Goal: Information Seeking & Learning: Understand process/instructions

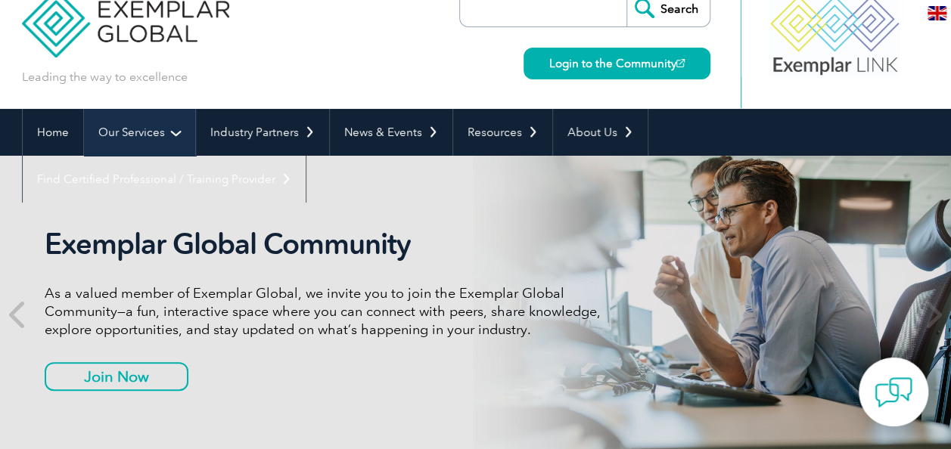
click at [151, 123] on link "Our Services" at bounding box center [139, 132] width 111 height 47
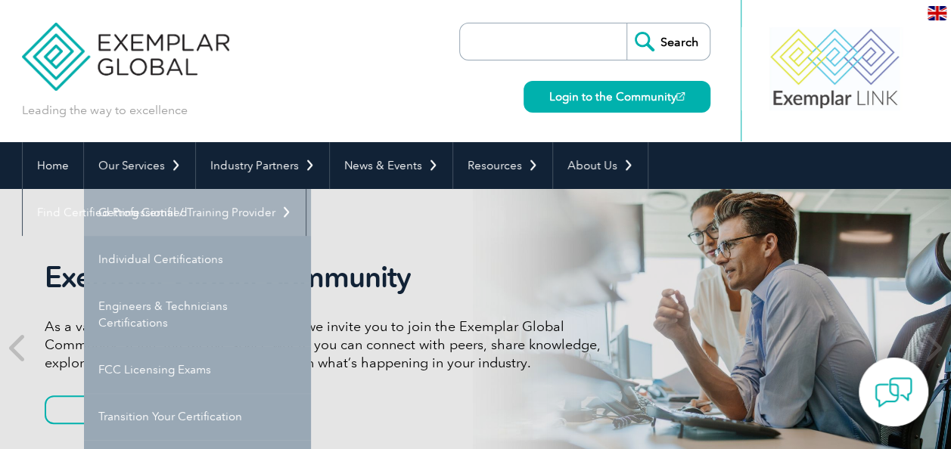
click at [157, 218] on link "Getting Certified" at bounding box center [197, 212] width 227 height 47
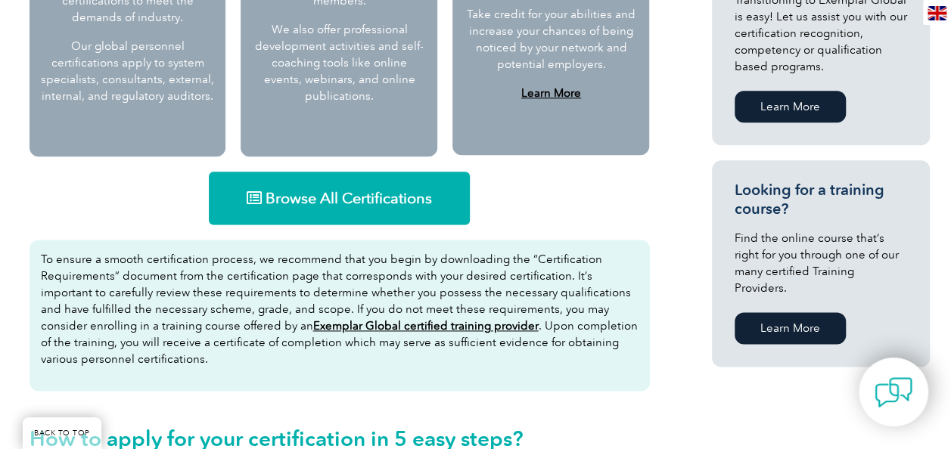
scroll to position [886, 0]
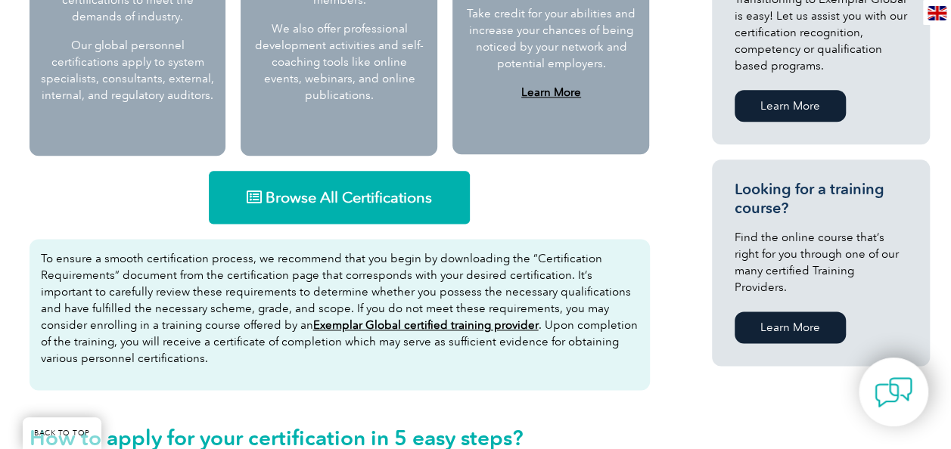
click at [380, 203] on span "Browse All Certifications" at bounding box center [348, 197] width 166 height 15
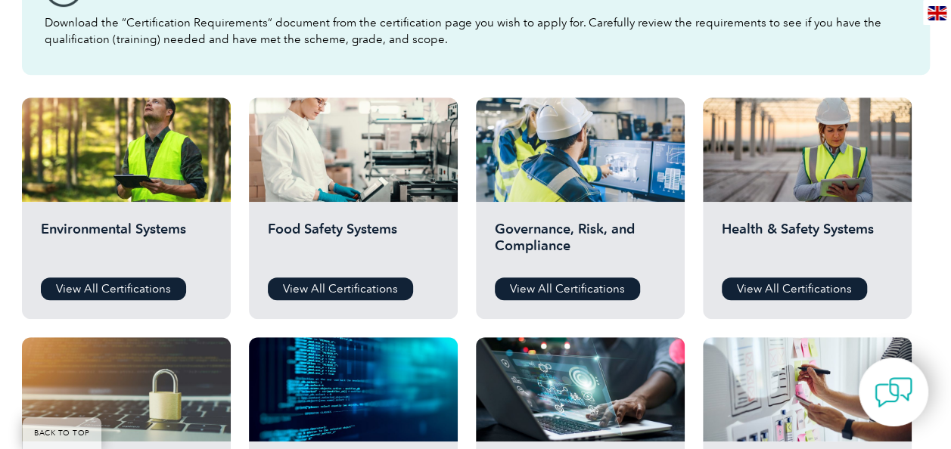
scroll to position [476, 0]
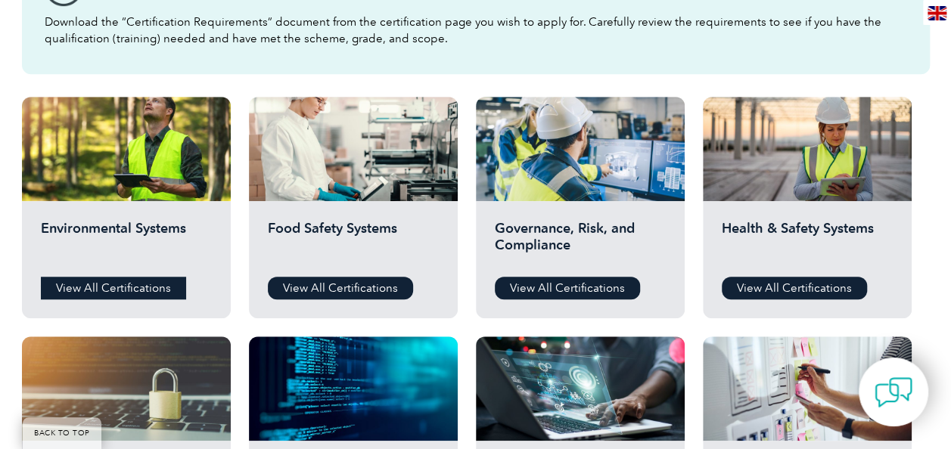
click at [149, 292] on link "View All Certifications" at bounding box center [113, 288] width 145 height 23
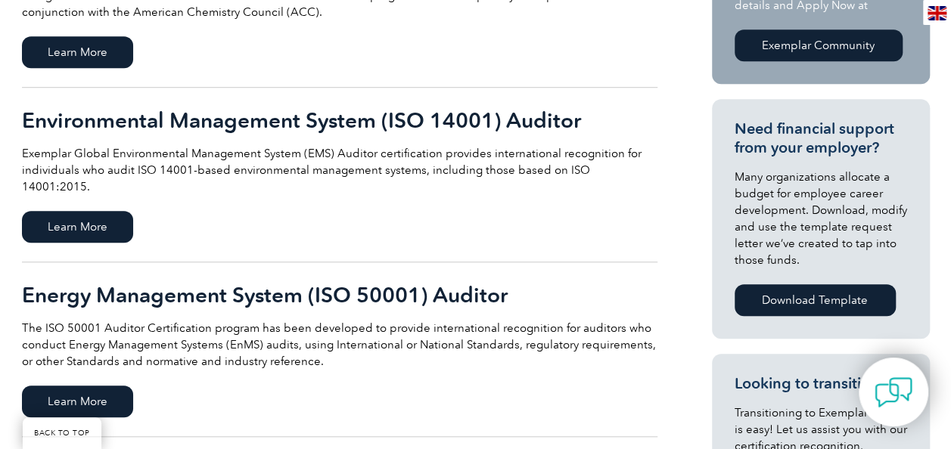
scroll to position [473, 0]
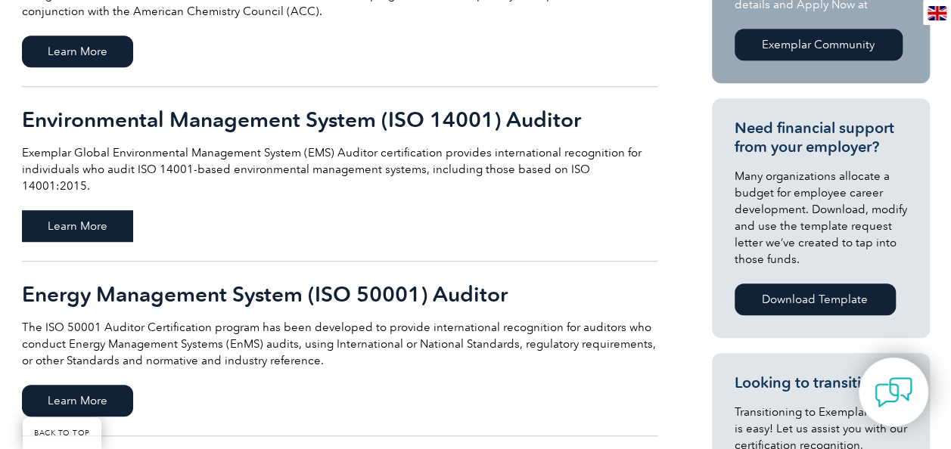
click at [90, 210] on span "Learn More" at bounding box center [77, 226] width 111 height 32
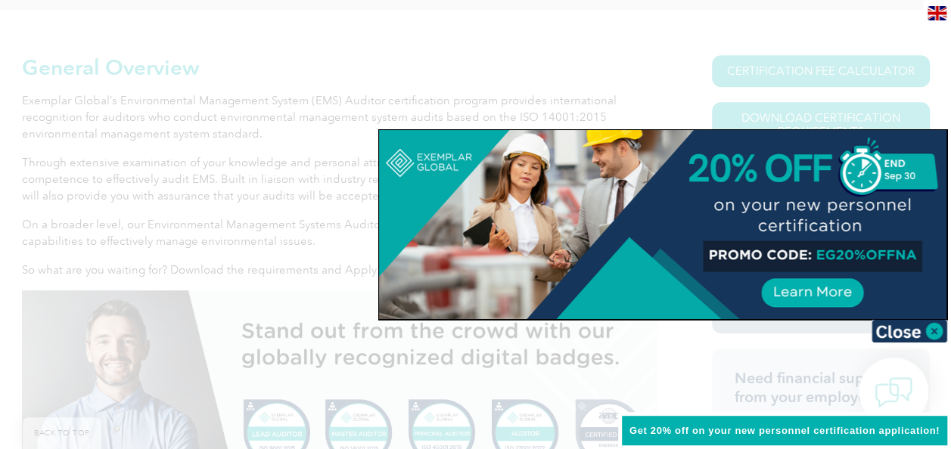
scroll to position [360, 0]
click at [923, 324] on img at bounding box center [909, 331] width 76 height 23
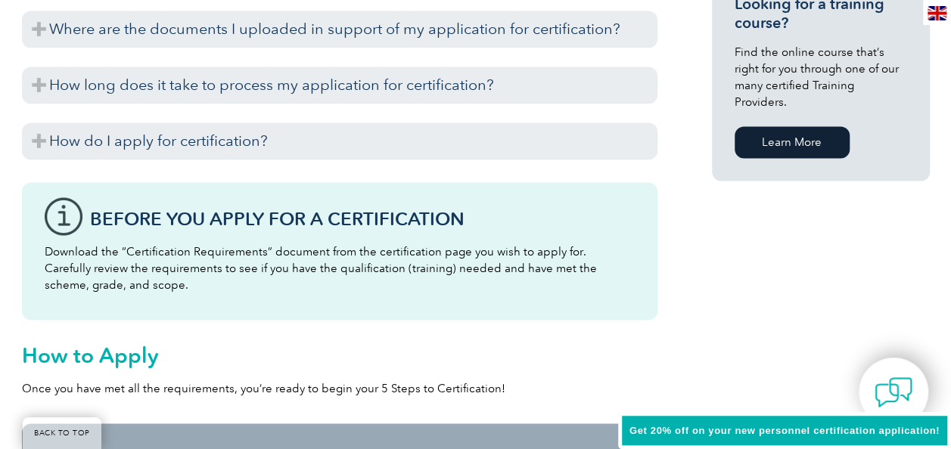
scroll to position [1206, 0]
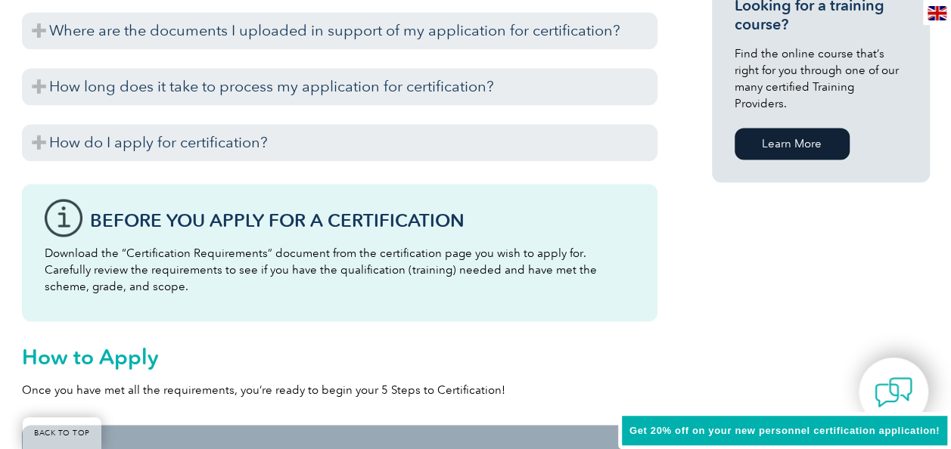
click at [520, 219] on h3 "Before You Apply For a Certification" at bounding box center [362, 219] width 545 height 19
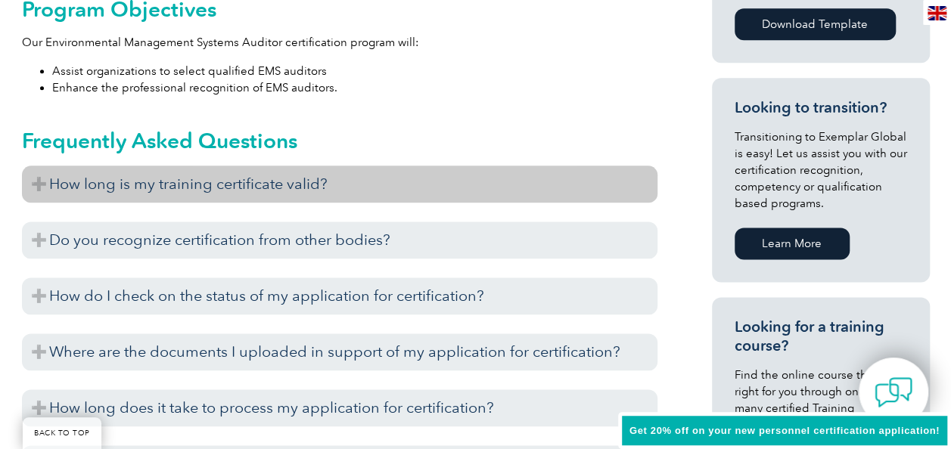
scroll to position [886, 0]
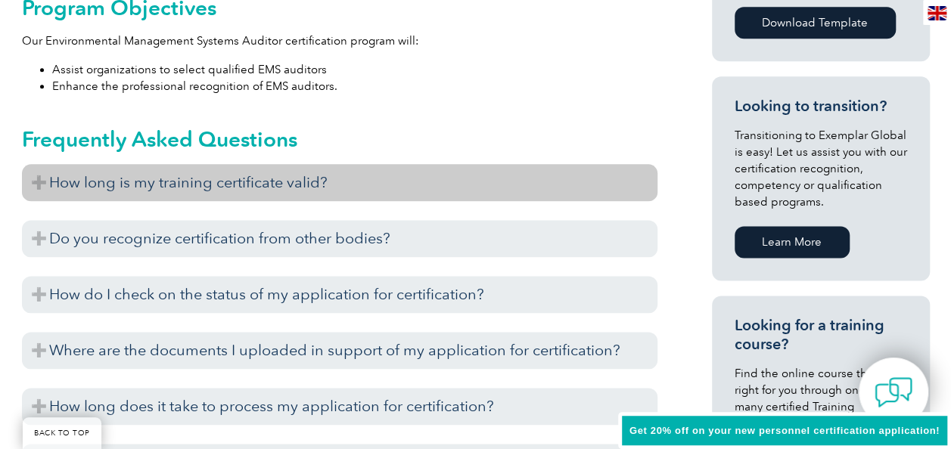
click at [237, 175] on h3 "How long is my training certificate valid?" at bounding box center [339, 182] width 635 height 37
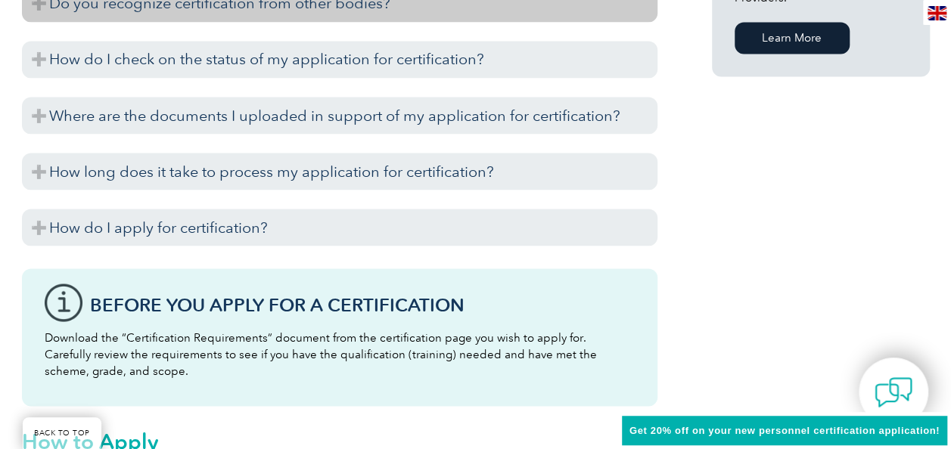
scroll to position [1313, 0]
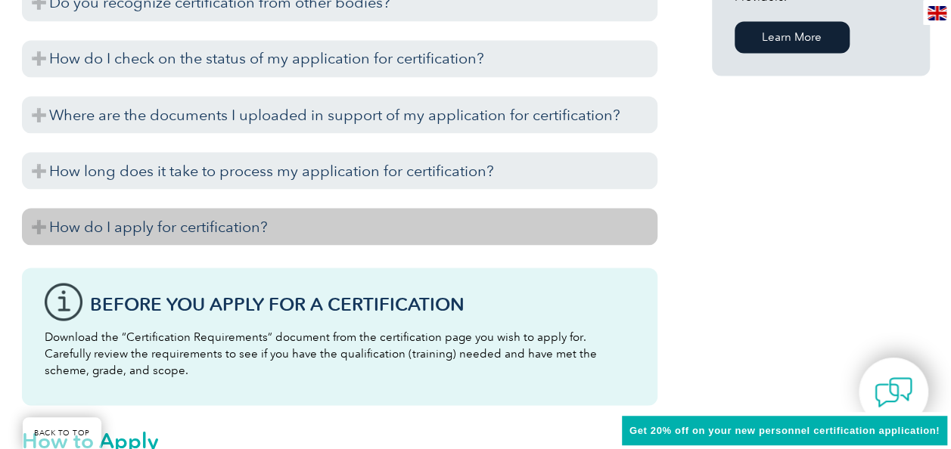
click at [203, 216] on h3 "How do I apply for certification?" at bounding box center [339, 226] width 635 height 37
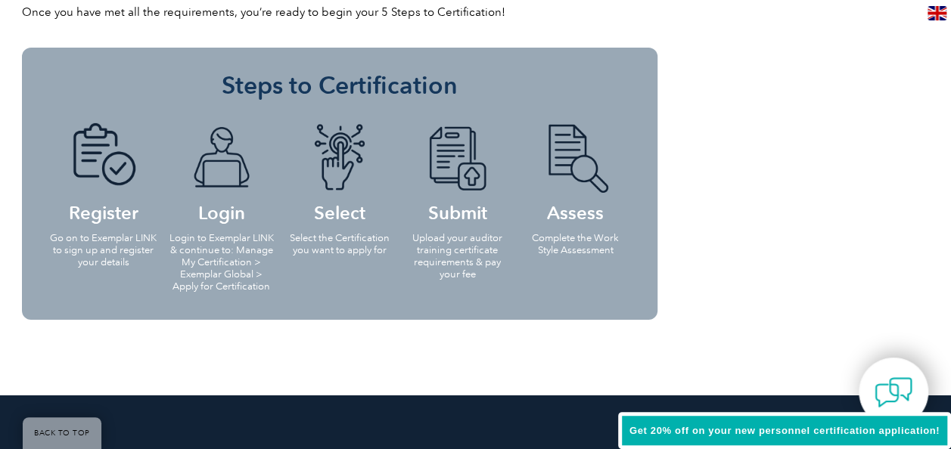
scroll to position [2468, 0]
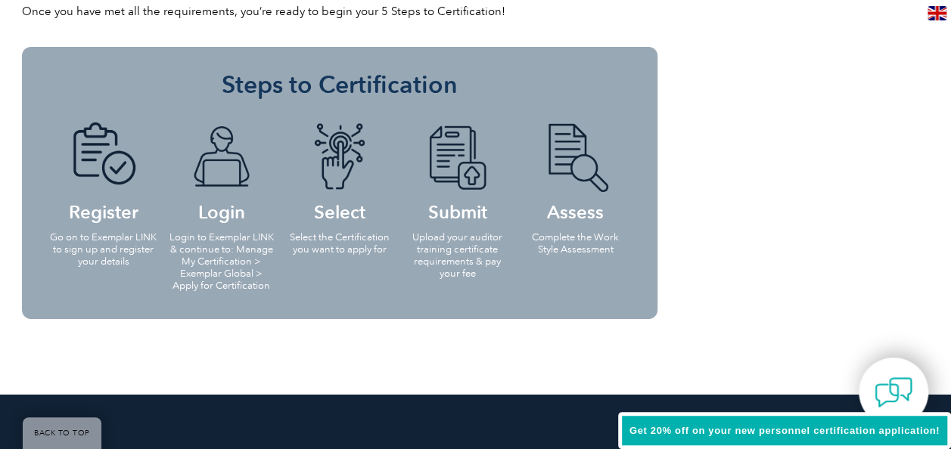
click at [572, 239] on p "Complete the Work Style Assessment" at bounding box center [575, 243] width 109 height 24
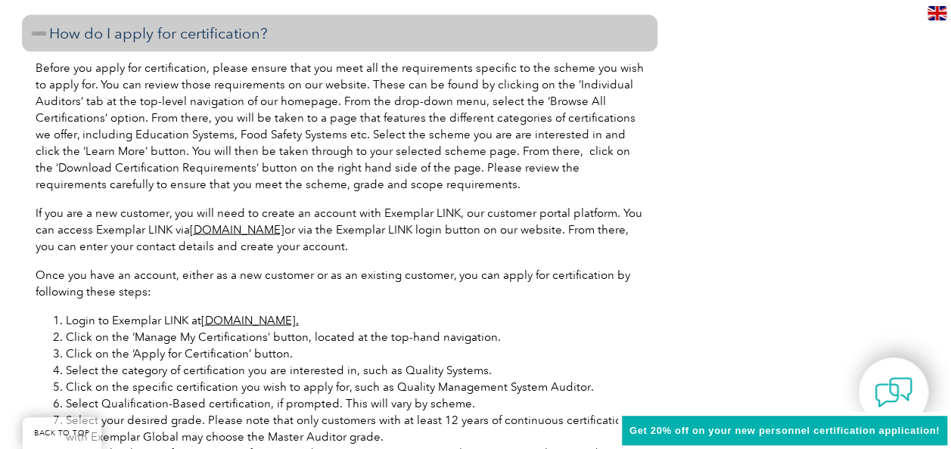
scroll to position [1513, 0]
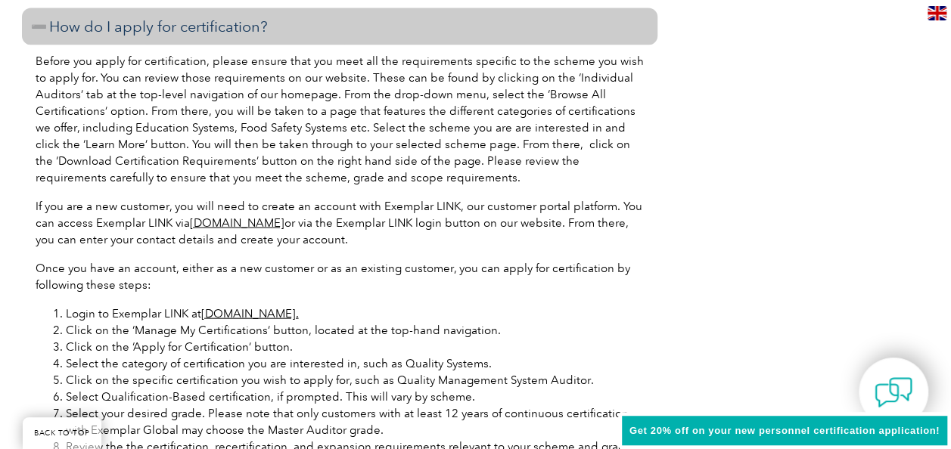
click at [287, 310] on link "www.exemplarlink.org." at bounding box center [250, 314] width 98 height 14
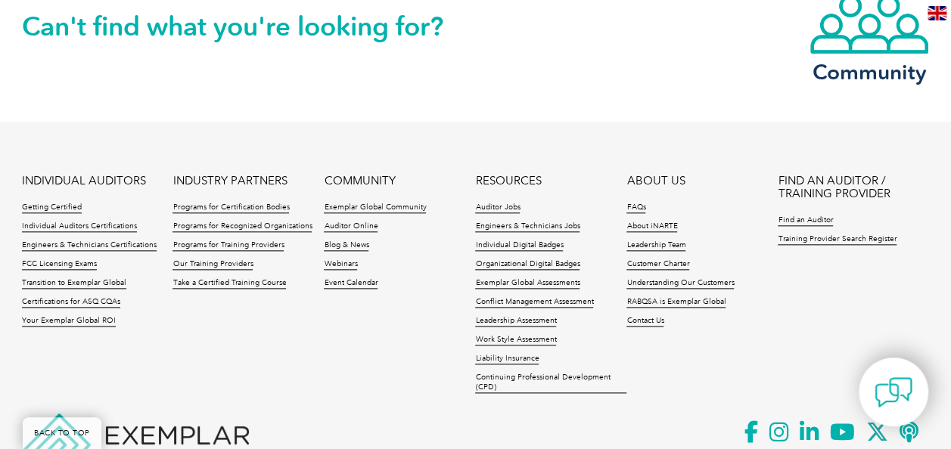
scroll to position [3691, 0]
